Goal: Information Seeking & Learning: Find specific fact

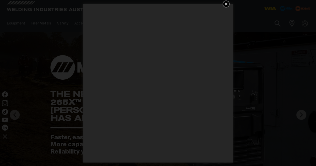
click at [228, 3] on icon "Get 5 WIA Welding Guides Free!" at bounding box center [226, 4] width 6 height 6
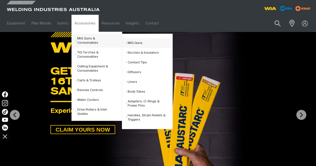
click at [137, 44] on link "MIG Guns" at bounding box center [149, 43] width 47 height 10
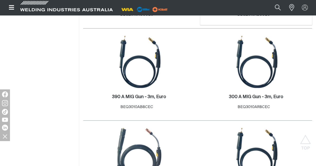
scroll to position [250, 0]
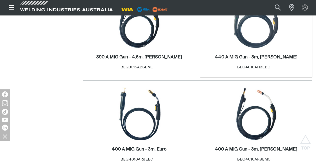
scroll to position [500, 0]
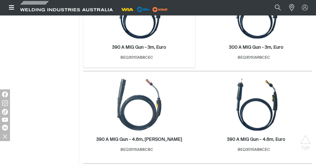
scroll to position [275, 0]
click at [276, 78] on img at bounding box center [257, 105] width 54 height 54
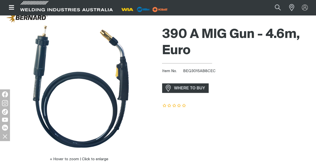
scroll to position [25, 0]
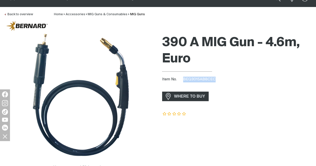
drag, startPoint x: 214, startPoint y: 79, endPoint x: 183, endPoint y: 79, distance: 31.0
click at [183, 79] on div "Item No. BEQ3015AB8CEC" at bounding box center [237, 80] width 150 height 6
copy span "BEQ3015AB8CEC"
